Goal: Obtain resource: Obtain resource

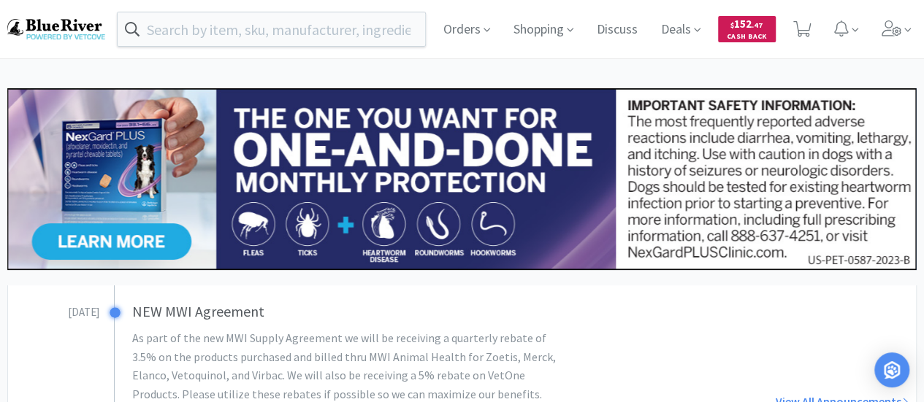
click at [751, 33] on span "Cash Back" at bounding box center [746, 37] width 40 height 9
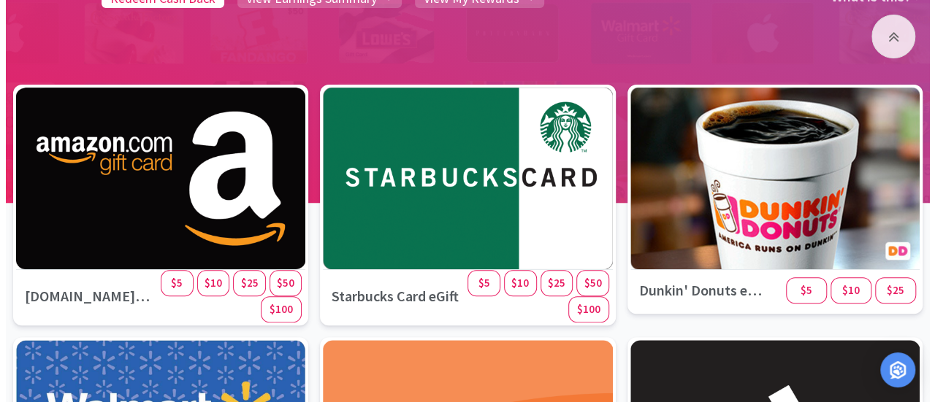
scroll to position [186, 0]
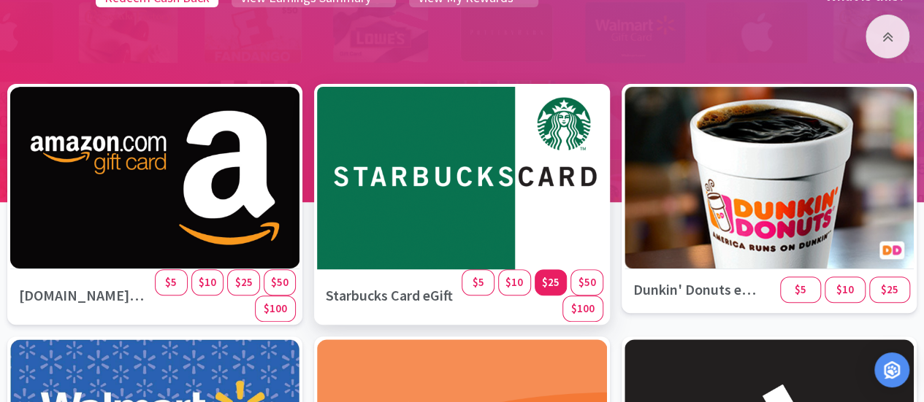
click at [547, 283] on span "$25" at bounding box center [551, 282] width 18 height 14
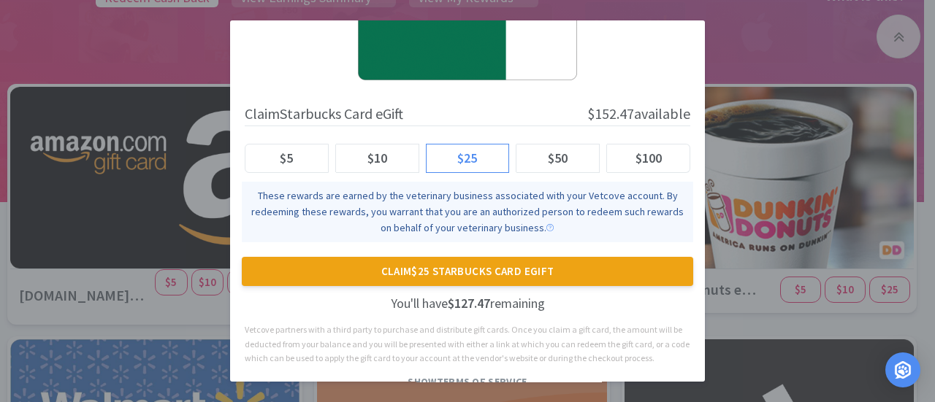
scroll to position [110, 0]
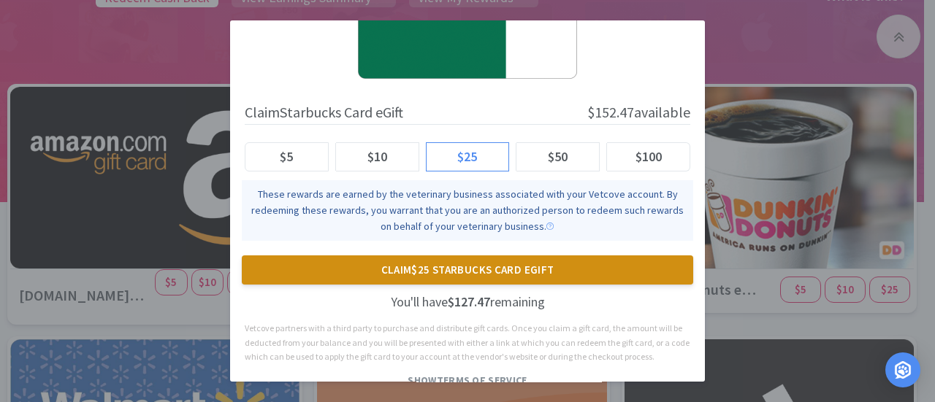
click at [492, 271] on button "Claim $25 Starbucks Card eGift" at bounding box center [467, 270] width 451 height 29
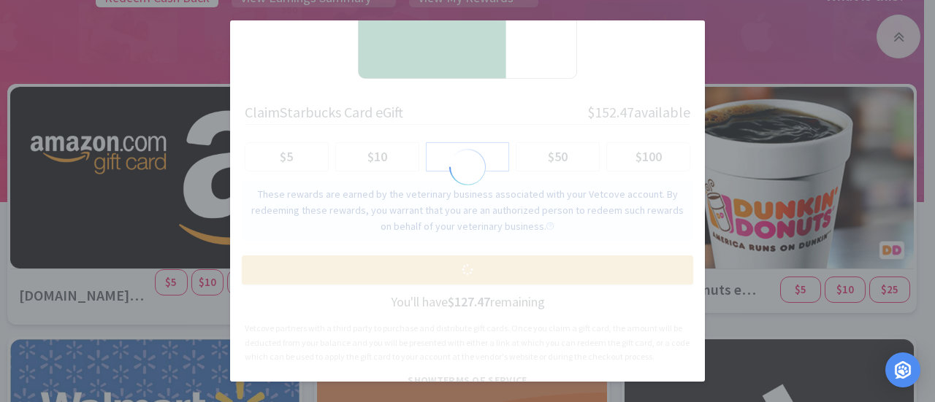
scroll to position [0, 0]
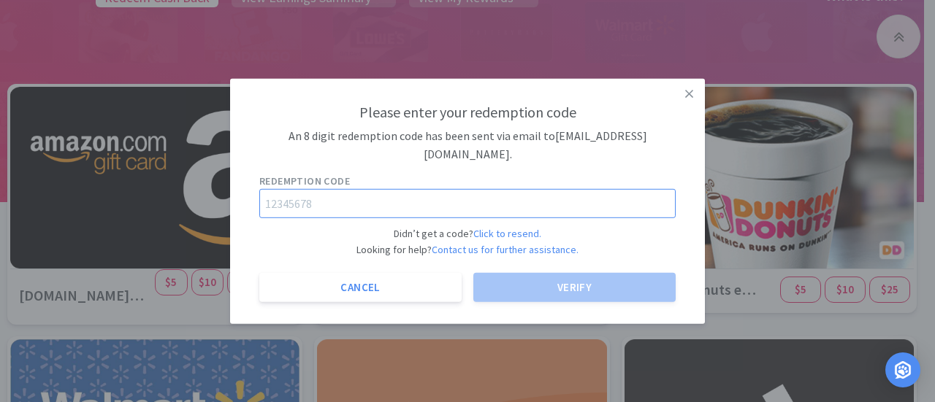
click at [372, 205] on input "text" at bounding box center [467, 203] width 416 height 29
paste input "36087910"
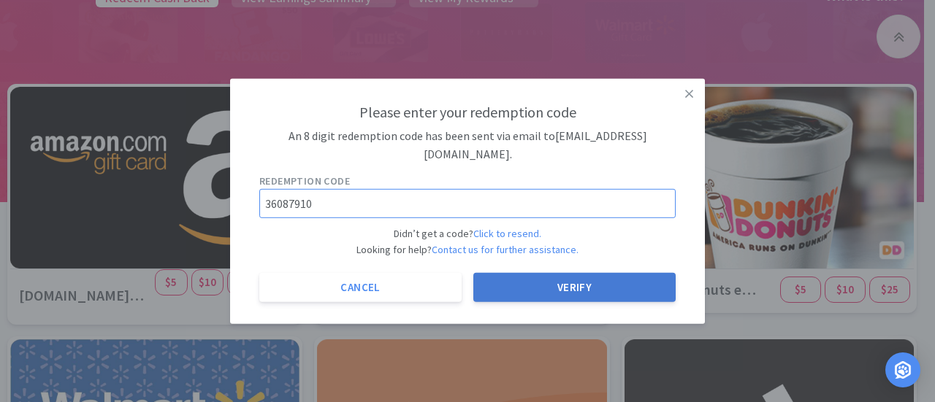
type input "36087910"
click at [531, 293] on button "Verify" at bounding box center [574, 287] width 202 height 29
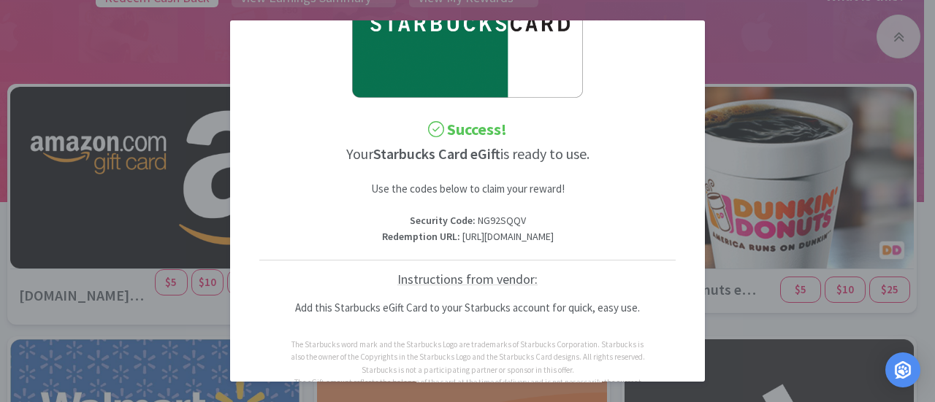
scroll to position [105, 0]
drag, startPoint x: 625, startPoint y: 250, endPoint x: 409, endPoint y: 239, distance: 216.4
click at [409, 239] on p "Redemption URL : [URL][DOMAIN_NAME]" at bounding box center [467, 237] width 416 height 16
click at [520, 220] on p "Security Code : NG92SQQV" at bounding box center [467, 220] width 416 height 16
drag, startPoint x: 518, startPoint y: 220, endPoint x: 472, endPoint y: 224, distance: 46.1
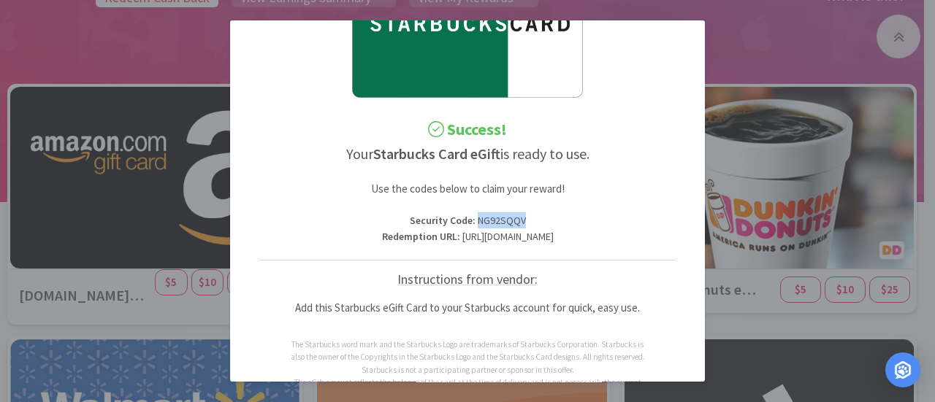
click at [472, 224] on p "Security Code : NG92SQQV" at bounding box center [467, 220] width 416 height 16
copy p "NG92SQQV"
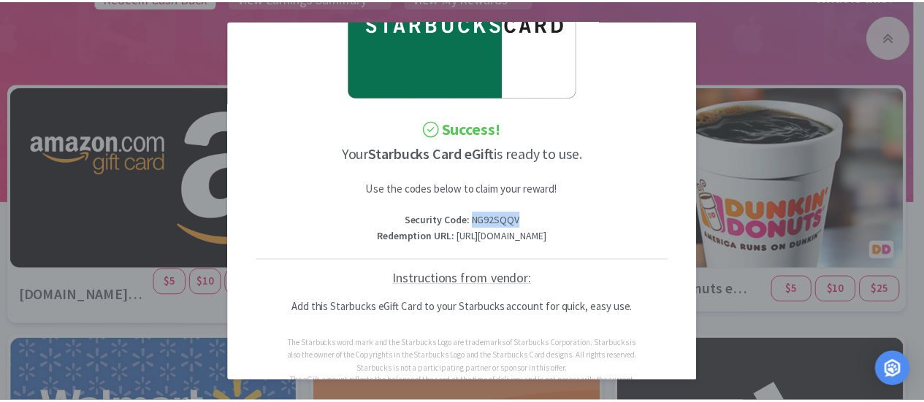
scroll to position [0, 0]
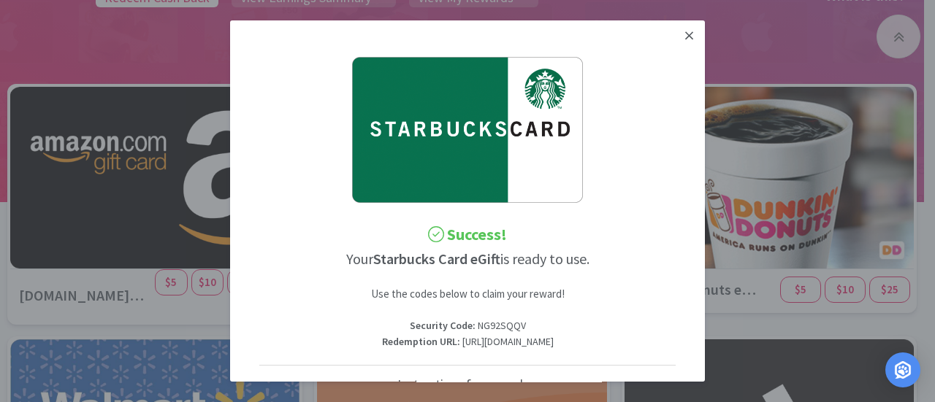
click at [685, 36] on icon at bounding box center [689, 35] width 8 height 8
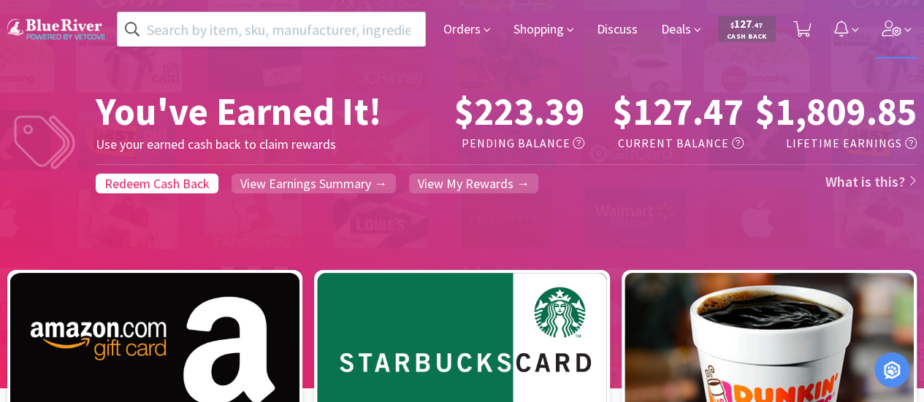
click at [886, 31] on icon at bounding box center [891, 28] width 20 height 16
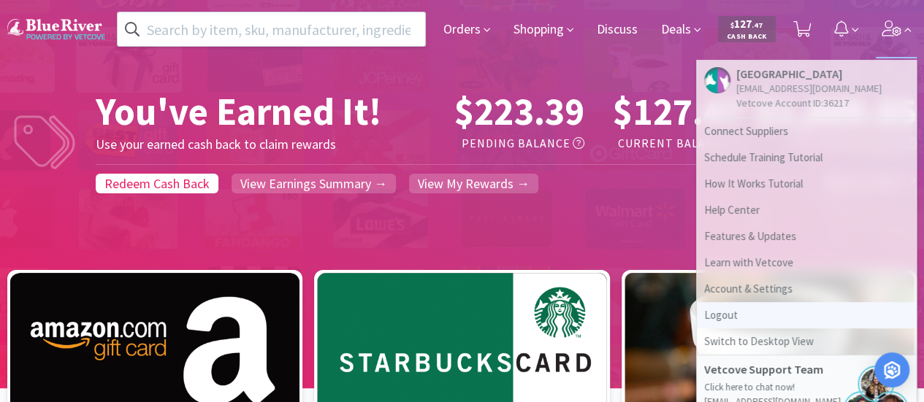
click at [759, 311] on link "Logout" at bounding box center [806, 315] width 219 height 26
